Goal: Task Accomplishment & Management: Manage account settings

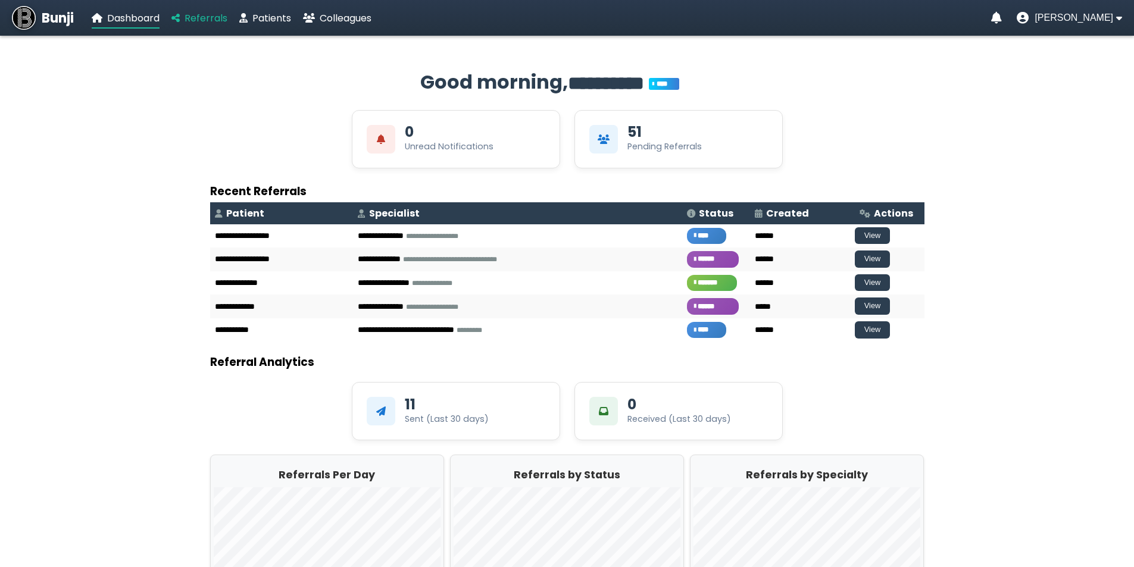
click at [214, 17] on span "Referrals" at bounding box center [206, 18] width 43 height 14
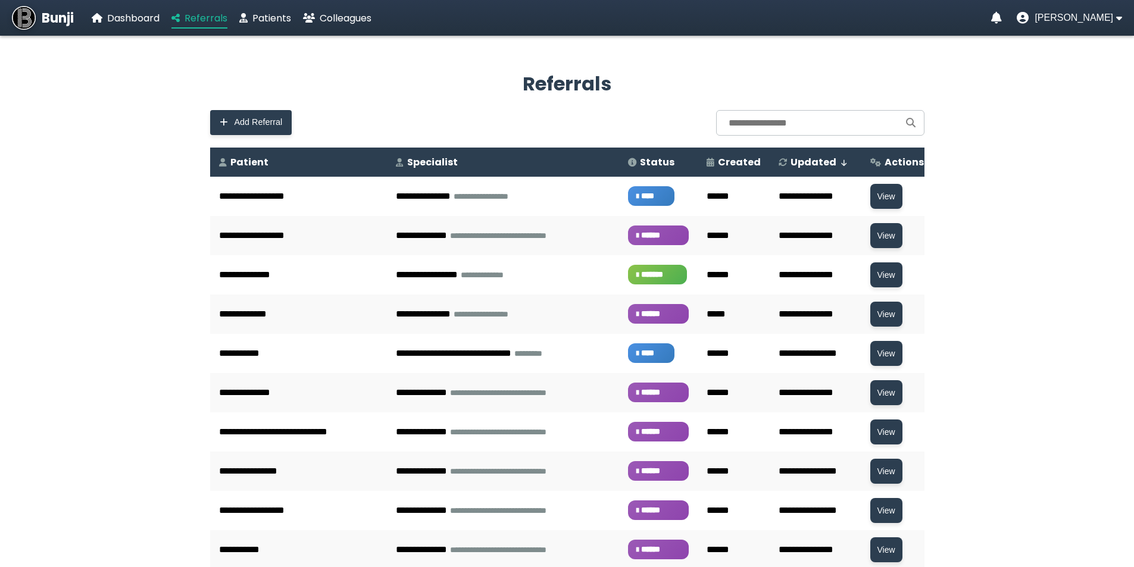
click at [209, 19] on span "Referrals" at bounding box center [206, 18] width 43 height 14
click at [329, 18] on span "Colleagues" at bounding box center [346, 18] width 52 height 14
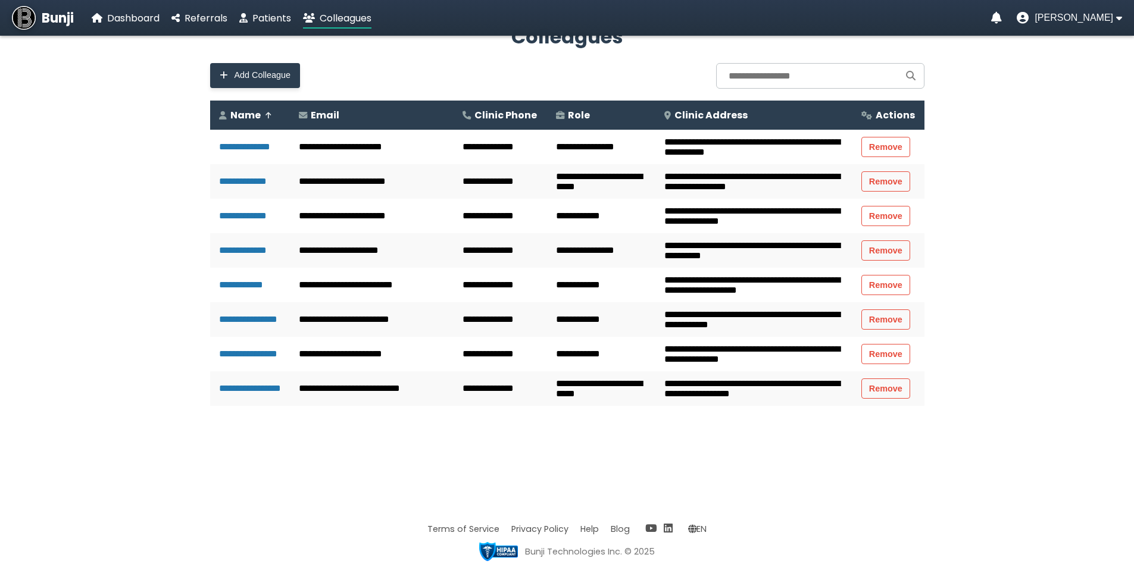
scroll to position [58, 0]
click at [198, 20] on span "Referrals" at bounding box center [206, 18] width 43 height 14
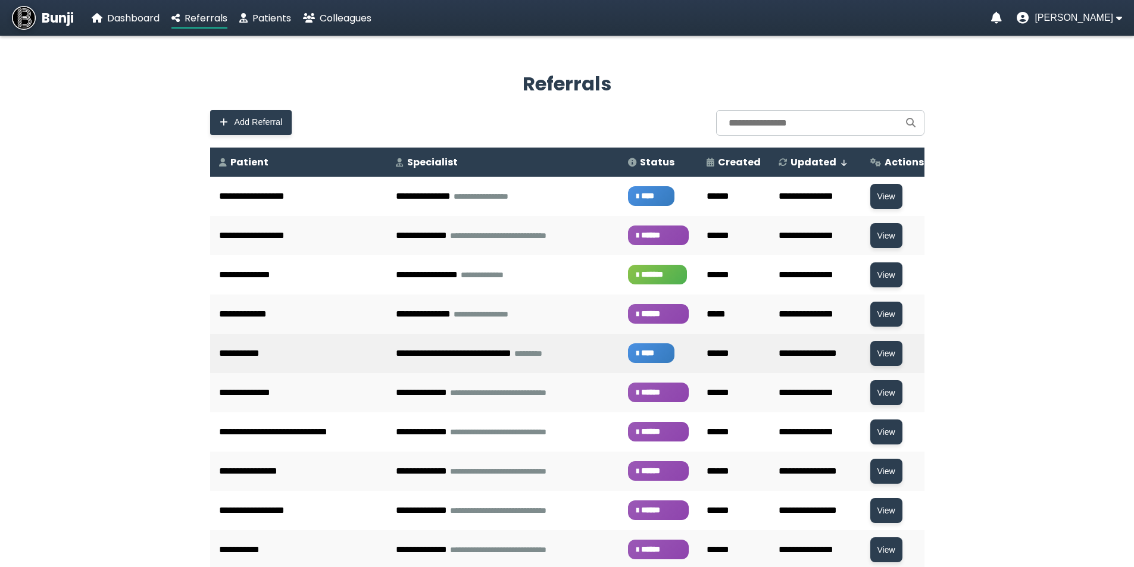
click at [266, 365] on td "**********" at bounding box center [298, 353] width 177 height 39
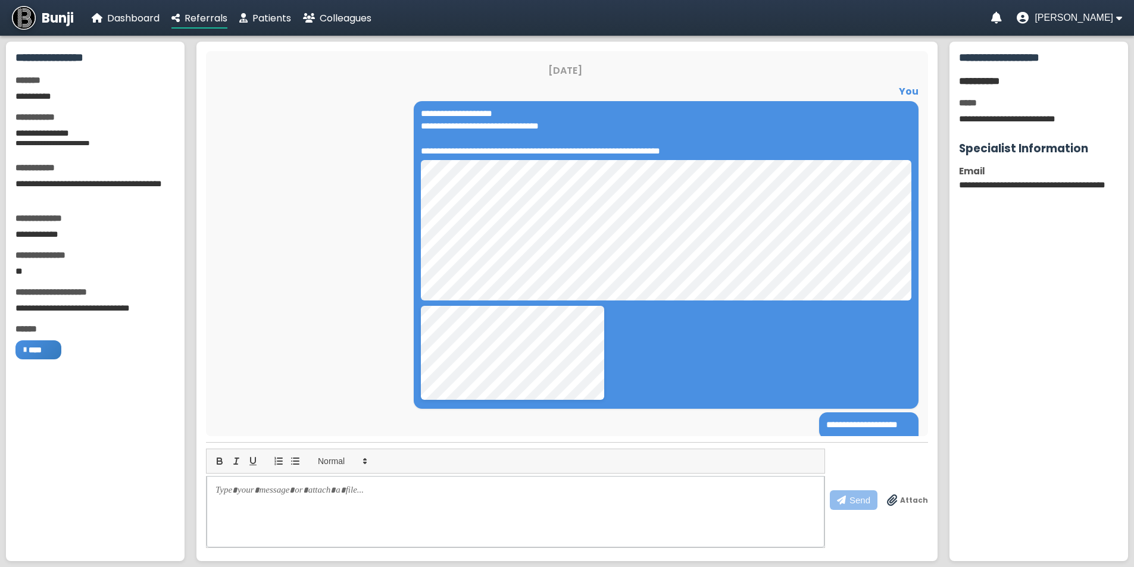
scroll to position [24, 0]
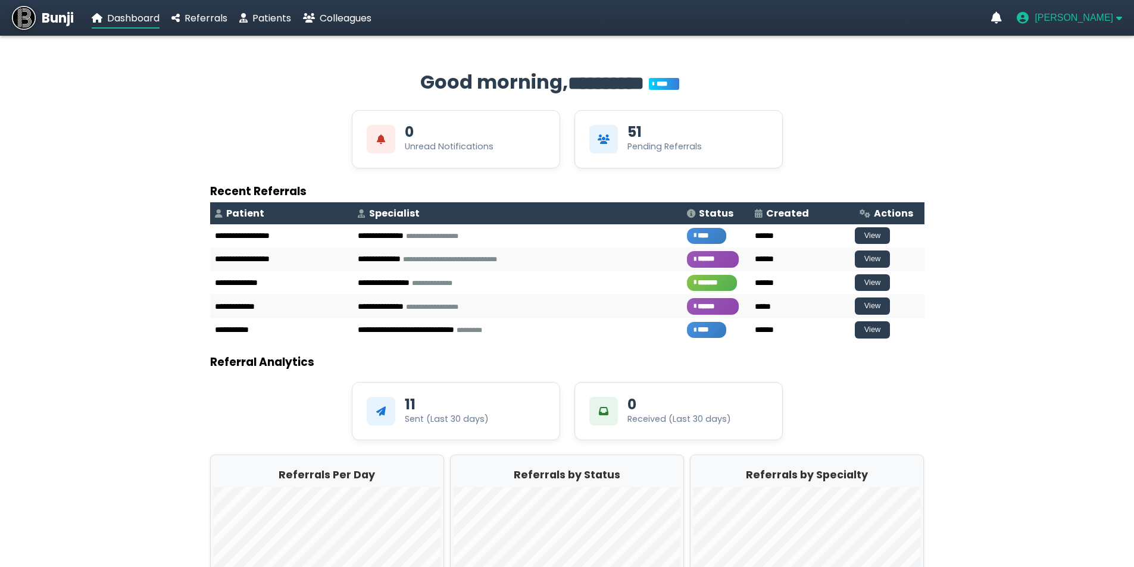
click at [1086, 21] on span "[PERSON_NAME]" at bounding box center [1074, 18] width 79 height 11
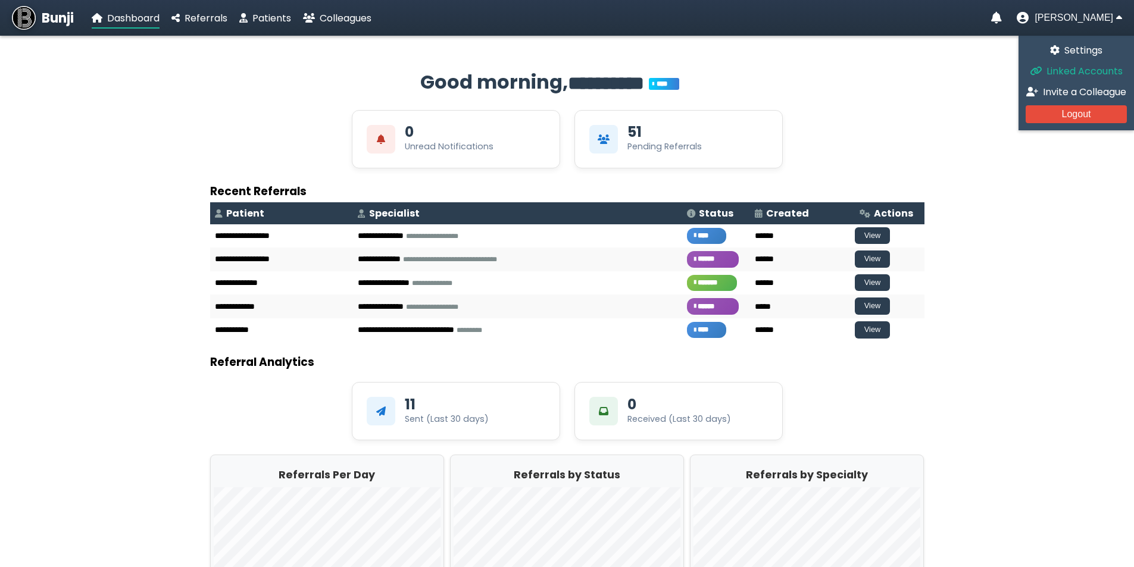
click at [1077, 73] on span "Linked Accounts" at bounding box center [1085, 71] width 76 height 14
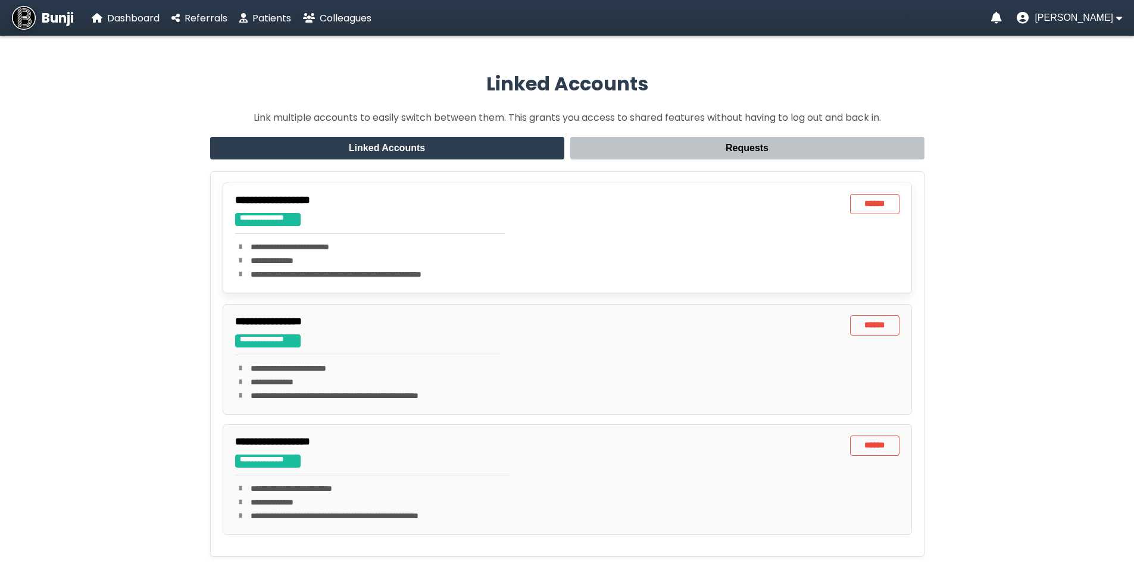
drag, startPoint x: 289, startPoint y: 230, endPoint x: 290, endPoint y: 223, distance: 7.2
click at [290, 232] on div "**********" at bounding box center [370, 238] width 270 height 88
